Goal: Task Accomplishment & Management: Use online tool/utility

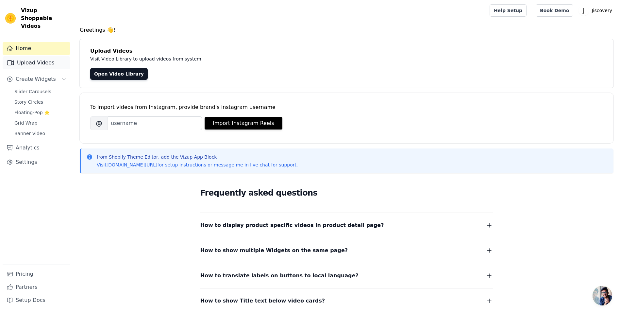
click at [29, 59] on link "Upload Videos" at bounding box center [37, 62] width 68 height 13
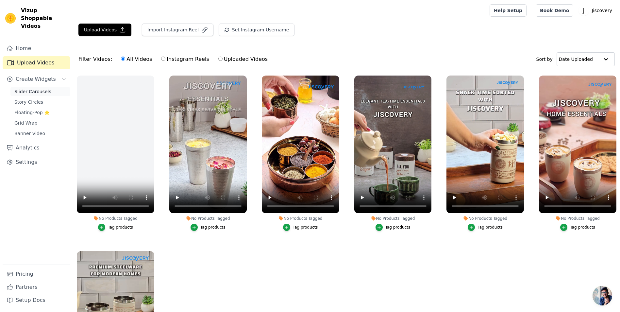
click at [28, 88] on span "Slider Carousels" at bounding box center [32, 91] width 37 height 7
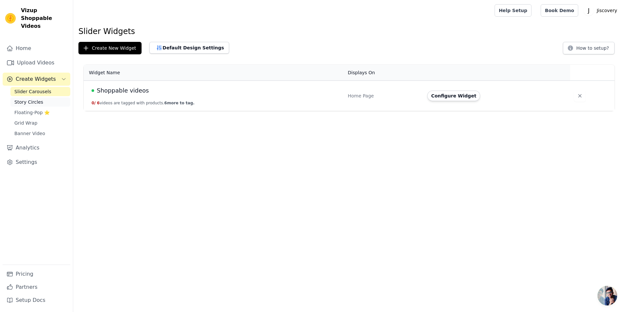
click at [25, 99] on span "Story Circles" at bounding box center [28, 102] width 29 height 7
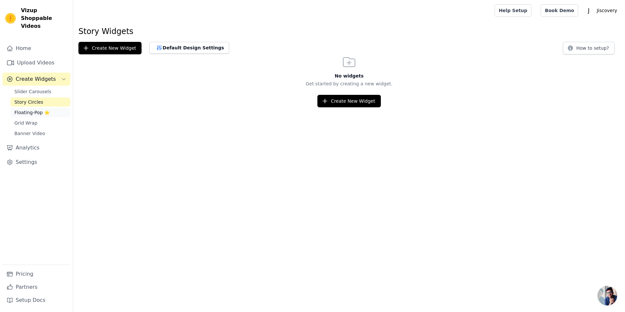
click at [22, 109] on span "Floating-Pop ⭐" at bounding box center [31, 112] width 35 height 7
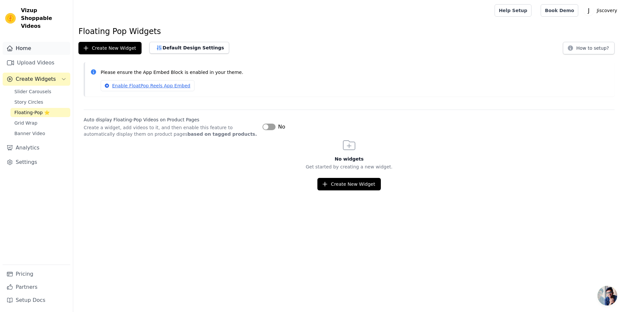
click at [25, 42] on link "Home" at bounding box center [37, 48] width 68 height 13
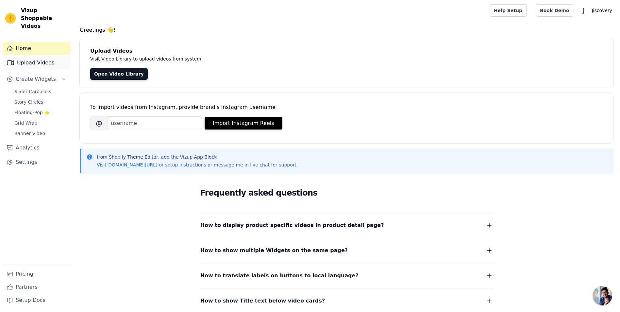
click at [25, 56] on link "Upload Videos" at bounding box center [37, 62] width 68 height 13
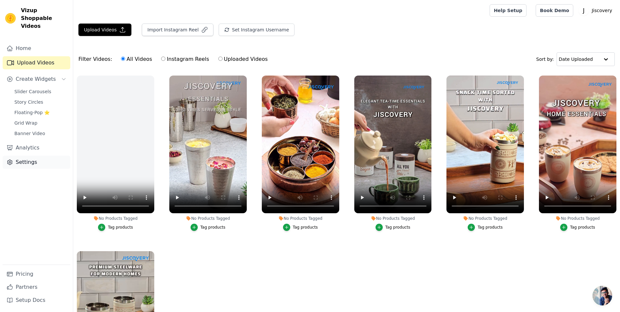
click at [27, 156] on link "Settings" at bounding box center [37, 162] width 68 height 13
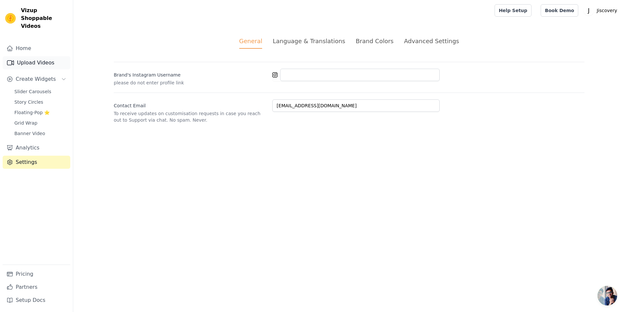
click at [38, 57] on link "Upload Videos" at bounding box center [37, 62] width 68 height 13
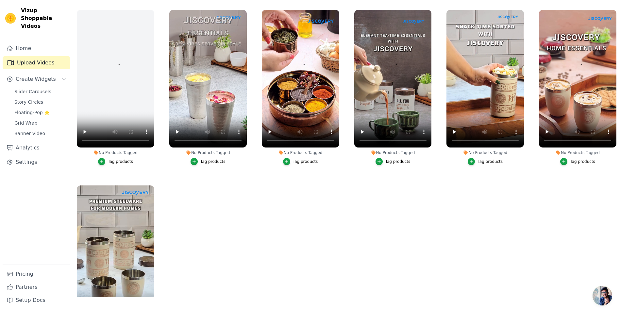
scroll to position [67, 0]
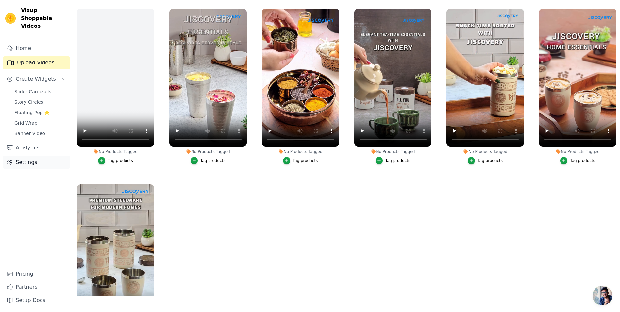
click at [29, 156] on link "Settings" at bounding box center [37, 162] width 68 height 13
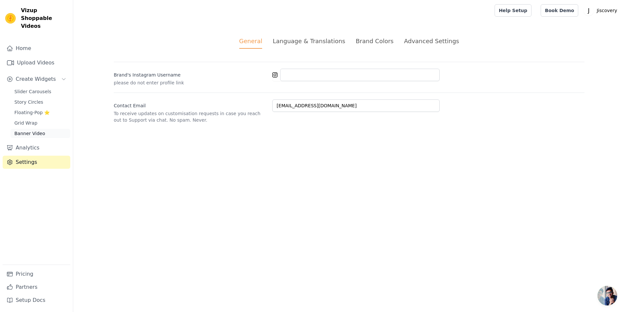
click at [31, 130] on span "Banner Video" at bounding box center [29, 133] width 31 height 7
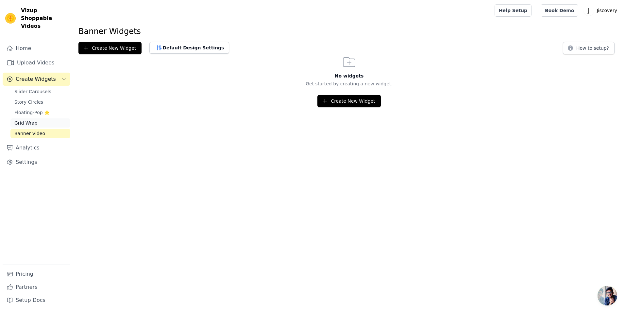
click at [30, 120] on span "Grid Wrap" at bounding box center [25, 123] width 23 height 7
click at [24, 109] on span "Floating-Pop ⭐" at bounding box center [31, 112] width 35 height 7
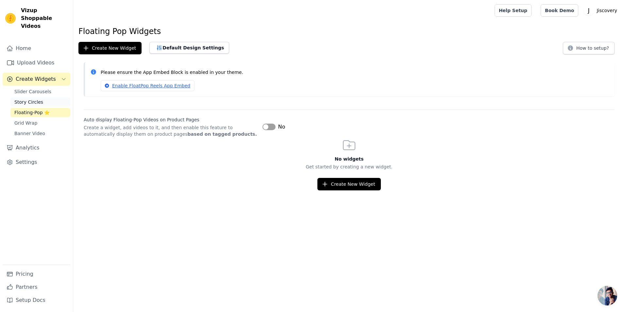
click at [23, 99] on span "Story Circles" at bounding box center [28, 102] width 29 height 7
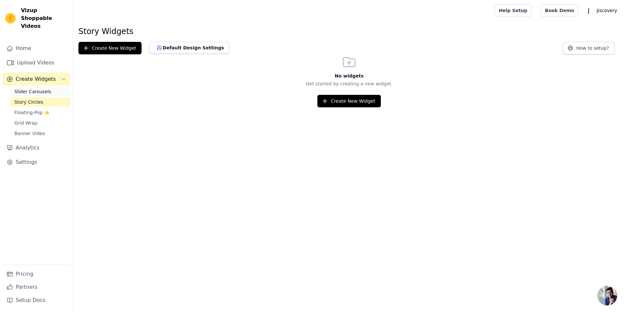
click at [26, 87] on link "Slider Carousels" at bounding box center [40, 91] width 60 height 9
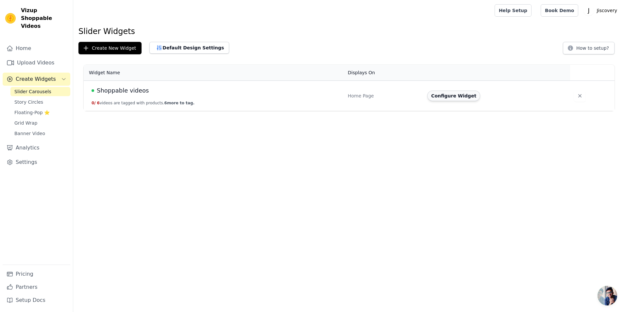
click at [451, 99] on button "Configure Widget" at bounding box center [453, 95] width 53 height 10
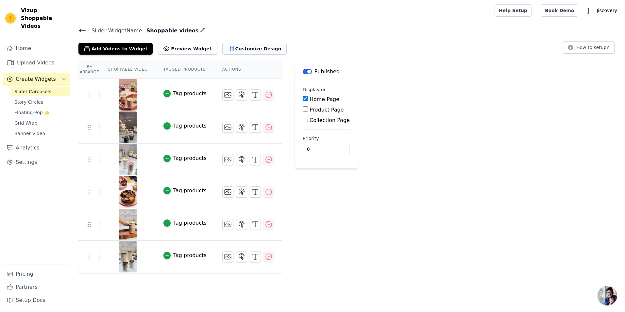
click at [240, 48] on button "Customize Design" at bounding box center [254, 49] width 64 height 12
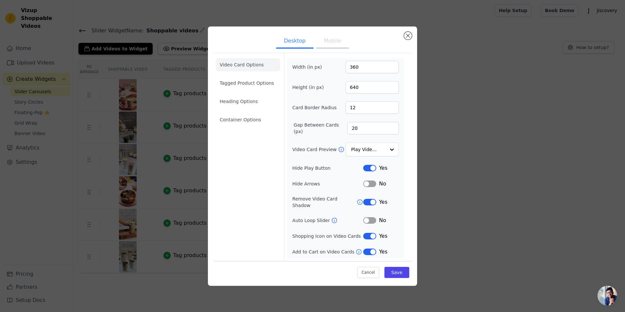
click at [329, 45] on button "Mobile" at bounding box center [332, 41] width 33 height 14
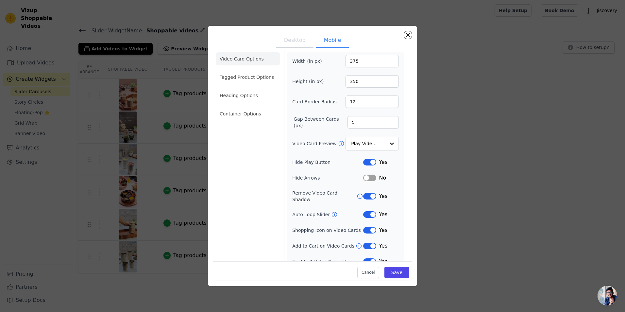
scroll to position [9, 0]
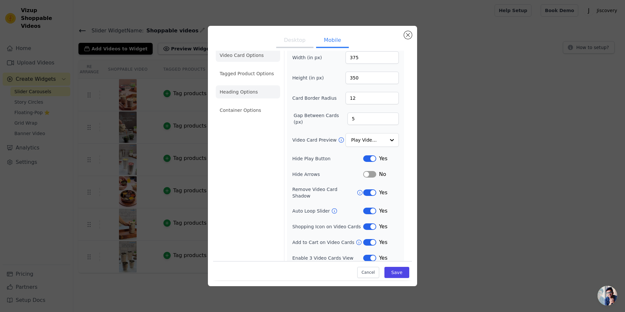
click at [233, 93] on li "Heading Options" at bounding box center [248, 91] width 64 height 13
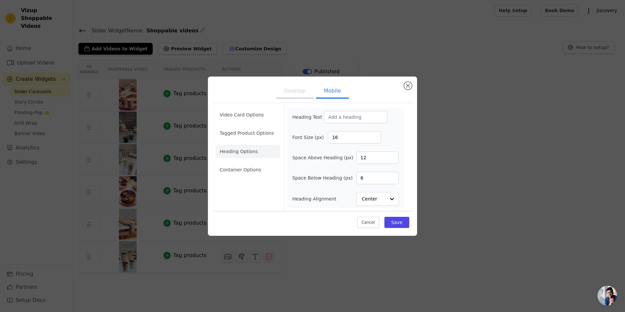
scroll to position [0, 0]
click at [349, 115] on input "Heading Text" at bounding box center [355, 117] width 63 height 12
paste input "Shop What You See"
type input "Shop What You See"
drag, startPoint x: 396, startPoint y: 223, endPoint x: 245, endPoint y: 191, distance: 153.9
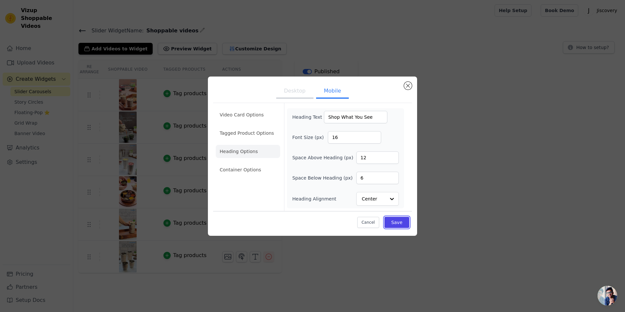
click at [245, 191] on div "Video Card Options Tagged Product Options Heading Options Container Options Hea…" at bounding box center [312, 165] width 199 height 129
click at [398, 224] on button "Save" at bounding box center [396, 222] width 25 height 11
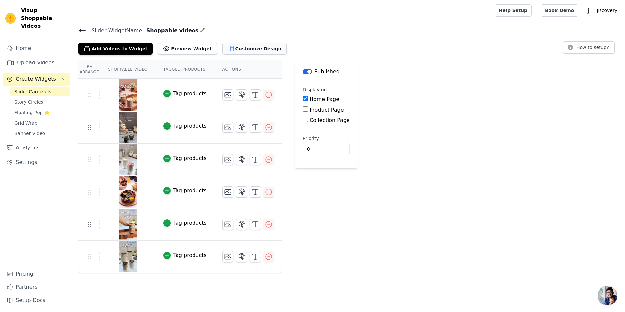
click at [245, 53] on button "Customize Design" at bounding box center [254, 49] width 64 height 12
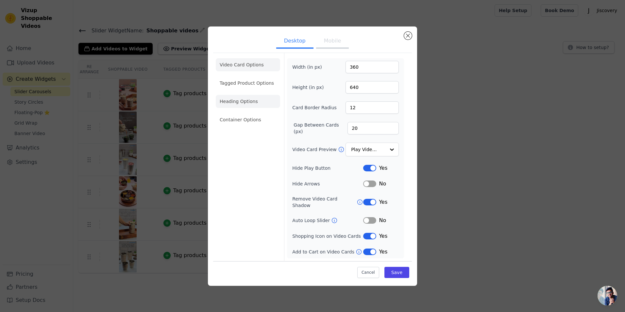
click at [247, 108] on li "Heading Options" at bounding box center [248, 101] width 64 height 13
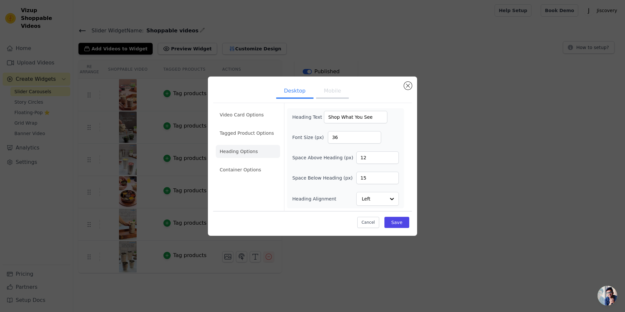
click at [333, 88] on button "Mobile" at bounding box center [332, 91] width 33 height 14
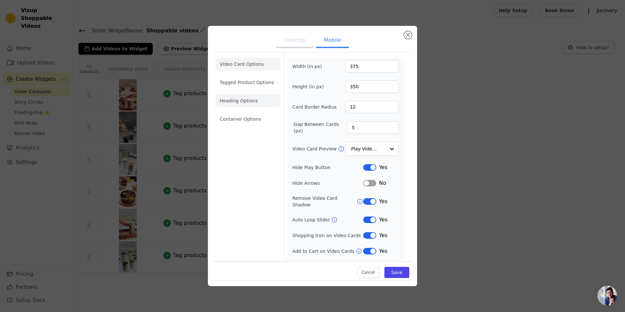
click at [243, 103] on li "Heading Options" at bounding box center [248, 100] width 64 height 13
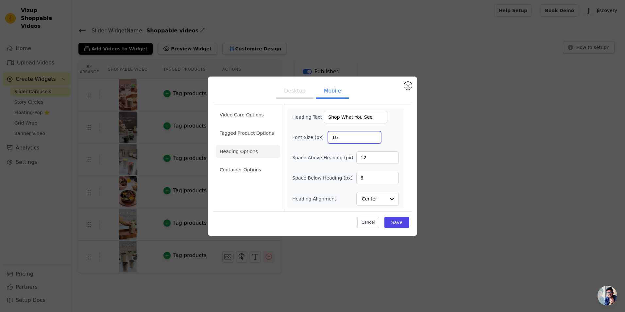
drag, startPoint x: 348, startPoint y: 139, endPoint x: 327, endPoint y: 138, distance: 20.9
click at [327, 138] on div "Font Size (px) 16" at bounding box center [345, 137] width 106 height 12
type input "24"
click at [406, 222] on button "Save" at bounding box center [396, 222] width 25 height 11
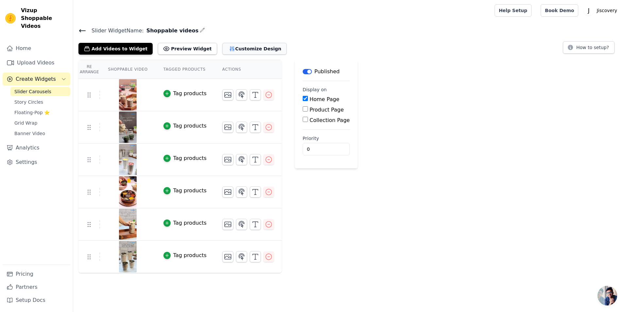
click at [234, 48] on button "Customize Design" at bounding box center [254, 49] width 64 height 12
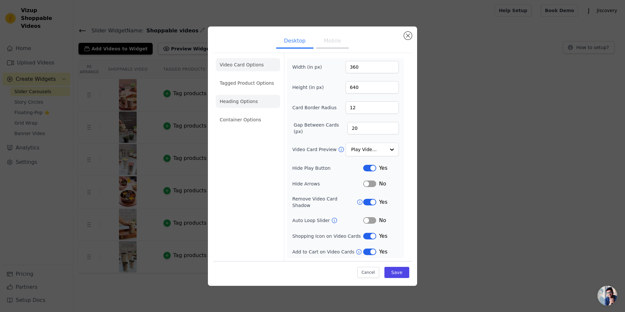
click at [250, 107] on li "Heading Options" at bounding box center [248, 101] width 64 height 13
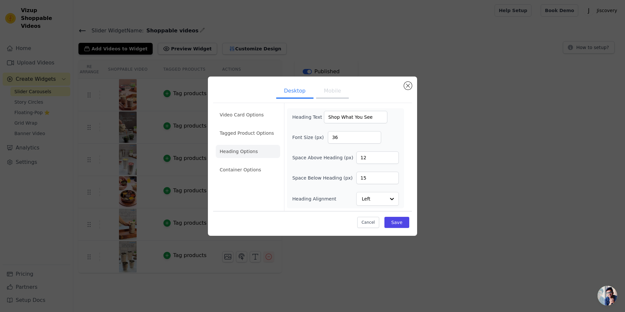
click at [337, 90] on button "Mobile" at bounding box center [332, 91] width 33 height 14
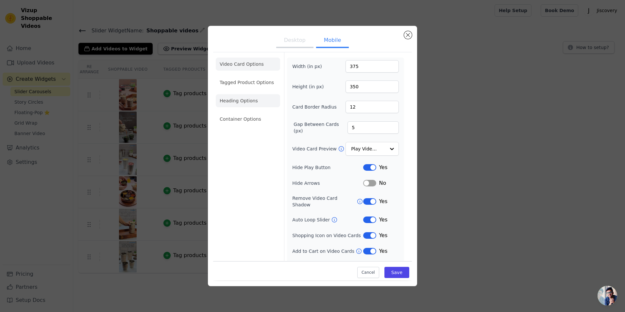
click at [251, 102] on li "Heading Options" at bounding box center [248, 100] width 64 height 13
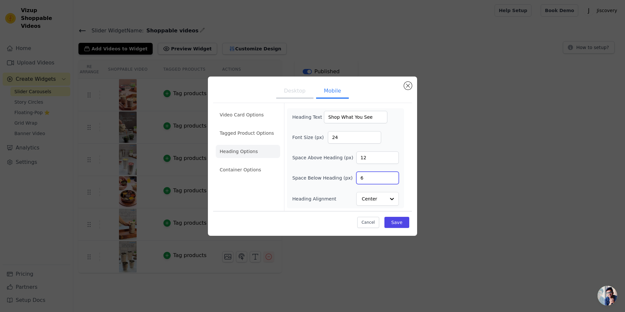
drag, startPoint x: 371, startPoint y: 183, endPoint x: 349, endPoint y: 182, distance: 21.9
click at [349, 182] on div "Space Below Heading (px) 6" at bounding box center [345, 178] width 106 height 12
type input "10"
click at [389, 202] on div at bounding box center [391, 198] width 13 height 13
click at [402, 186] on div "Heading Text Shop What You See Font Size (px) 24 Space Above Heading (px) 12 Sp…" at bounding box center [345, 158] width 117 height 100
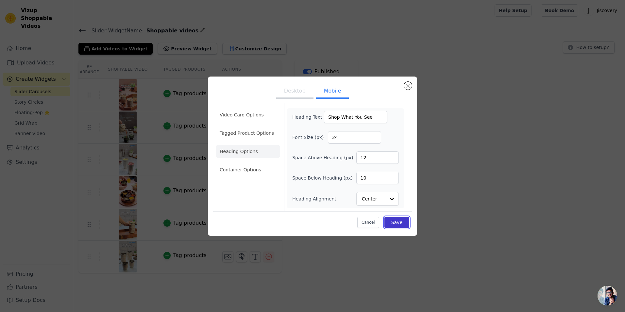
click at [395, 220] on button "Save" at bounding box center [396, 222] width 25 height 11
